Goal: Navigation & Orientation: Understand site structure

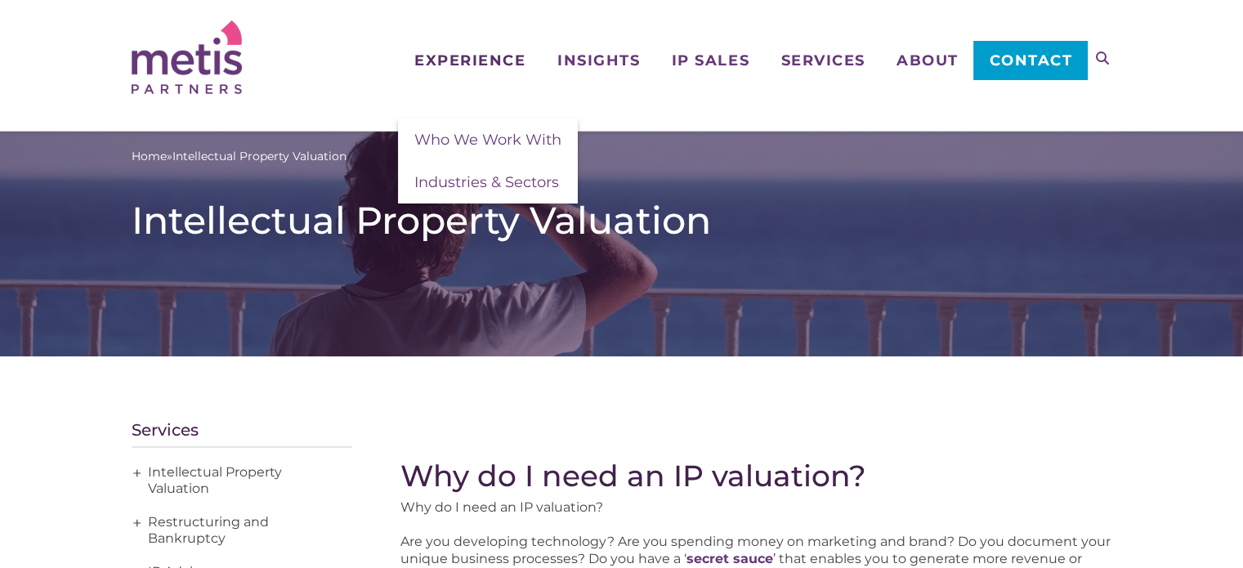
click at [432, 64] on span "Experience" at bounding box center [469, 60] width 111 height 15
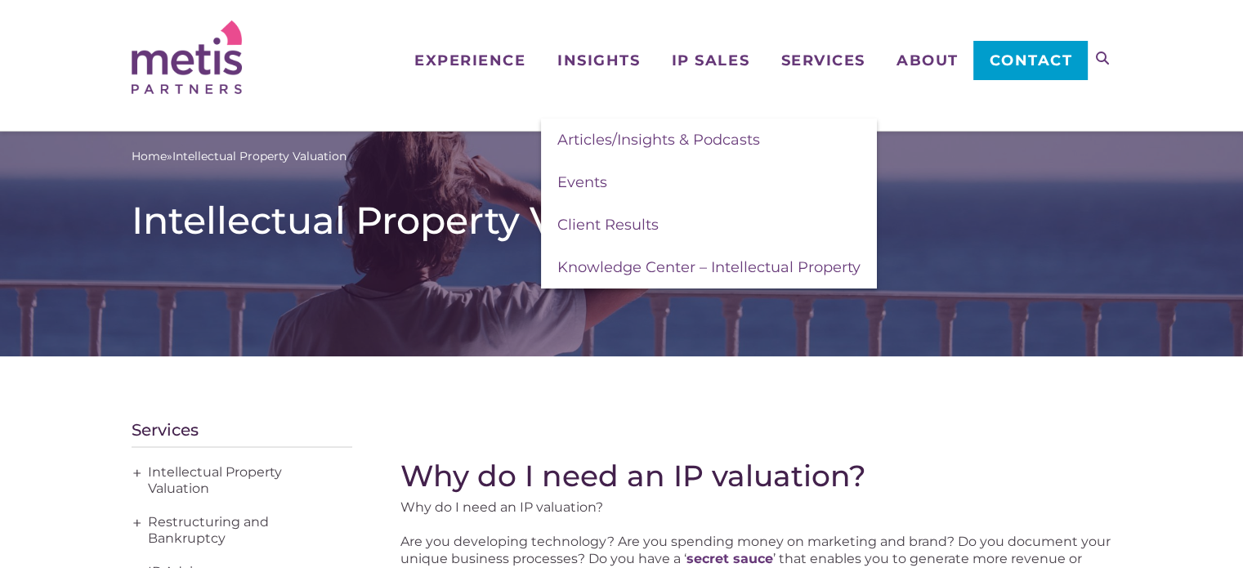
click at [289, 78] on div "Navigation Experience Who We Work With Industries & Sectors Insights Articles/I…" at bounding box center [622, 57] width 981 height 114
click at [942, 135] on div "Home » Intellectual Property Valuation Intellectual Property Valuation" at bounding box center [622, 191] width 981 height 119
click at [406, 119] on div "Navigation Experience Who We Work With Industries & Sectors Insights Articles/I…" at bounding box center [621, 65] width 1243 height 131
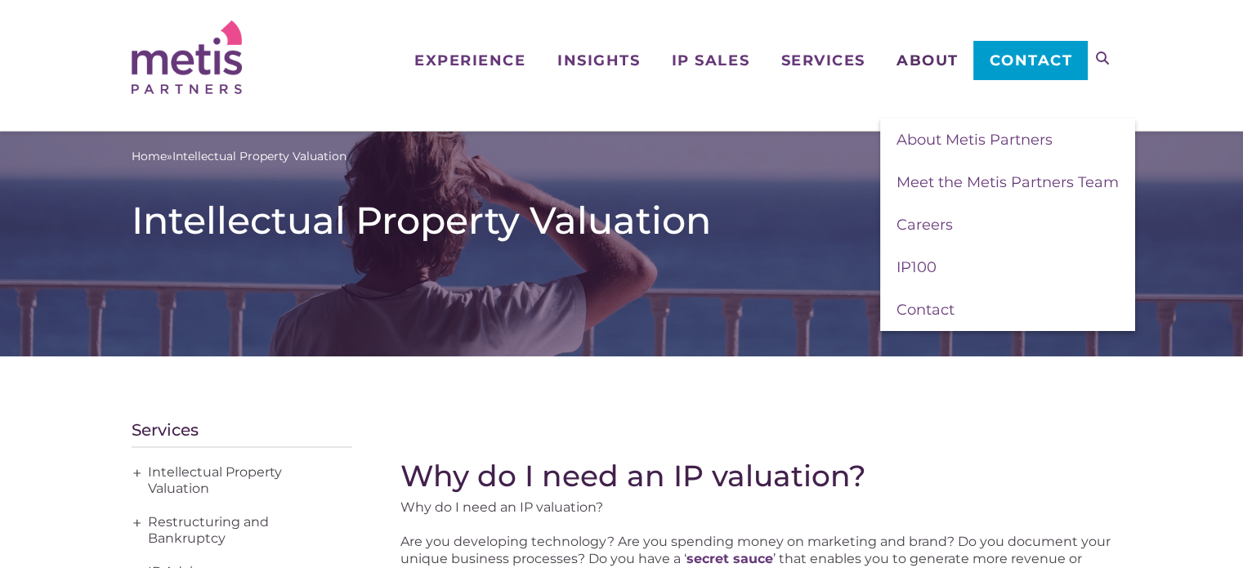
click at [909, 61] on span "About" at bounding box center [928, 60] width 62 height 15
click at [953, 132] on span "About Metis Partners" at bounding box center [975, 140] width 156 height 18
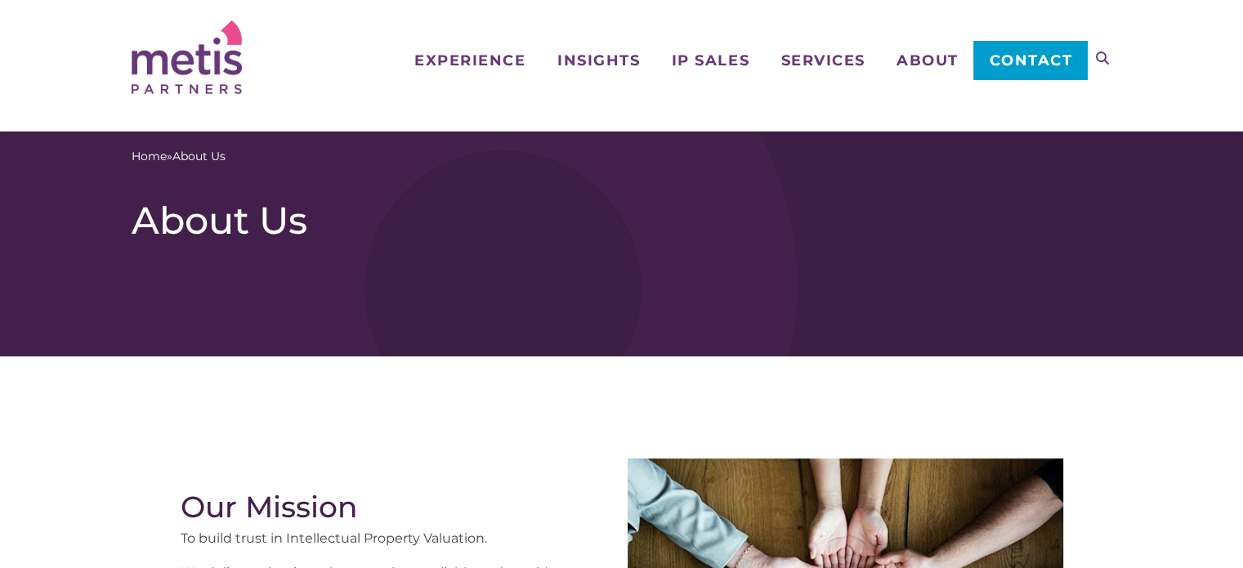
click at [226, 63] on img at bounding box center [187, 57] width 110 height 74
